Goal: Information Seeking & Learning: Learn about a topic

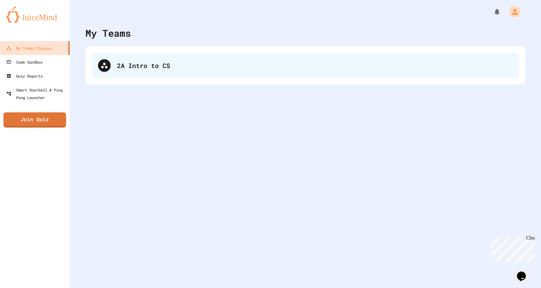
click at [179, 69] on div "2A Intro to CS" at bounding box center [315, 65] width 396 height 9
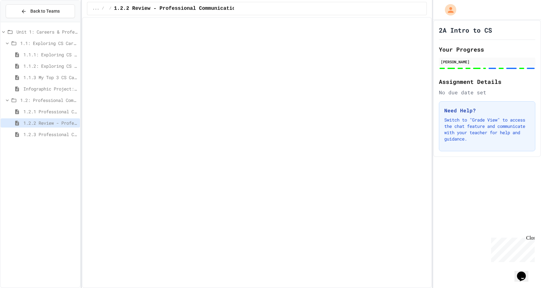
click at [43, 131] on div "1.2.3 Professional Communication Challenge" at bounding box center [40, 134] width 79 height 9
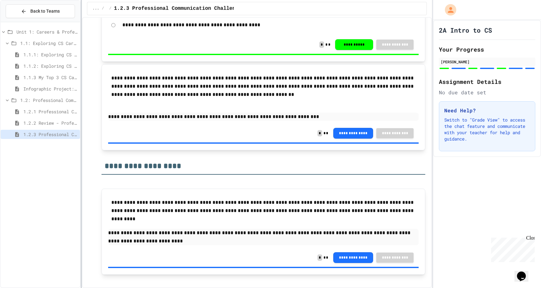
scroll to position [705, 0]
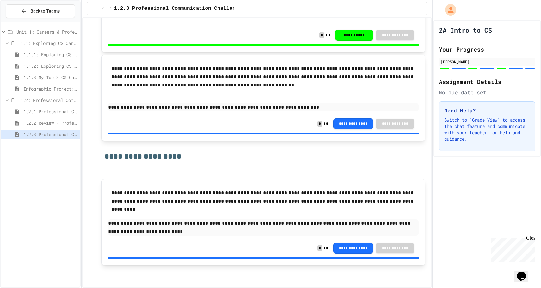
click at [9, 98] on icon at bounding box center [7, 100] width 6 height 6
click at [12, 43] on icon at bounding box center [14, 43] width 5 height 4
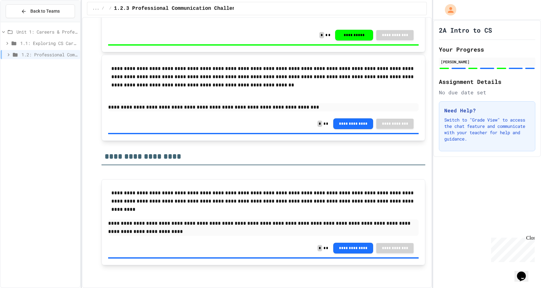
click at [30, 34] on span "Unit 1: Careers & Professionalism" at bounding box center [46, 31] width 61 height 7
click at [18, 31] on span "Unit 1: Careers & Professionalism" at bounding box center [48, 31] width 60 height 7
click at [28, 31] on span "Unit 1: Careers & Professionalism" at bounding box center [46, 31] width 61 height 7
click at [49, 12] on span "Back to Teams" at bounding box center [44, 11] width 29 height 7
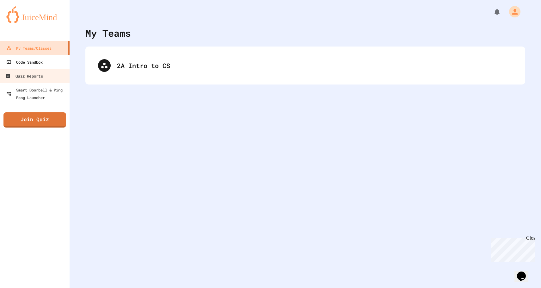
click at [36, 63] on div "Code Sandbox" at bounding box center [24, 62] width 36 height 8
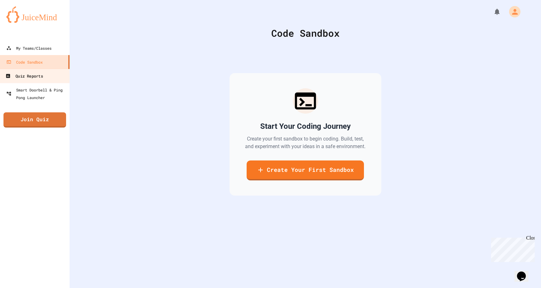
click at [41, 75] on div "Quiz Reports" at bounding box center [23, 76] width 37 height 8
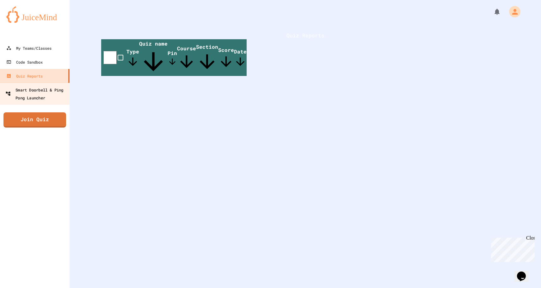
click at [42, 84] on link "Smart Doorbell & Ping Pong Launcher" at bounding box center [35, 94] width 72 height 22
